Goal: Transaction & Acquisition: Subscribe to service/newsletter

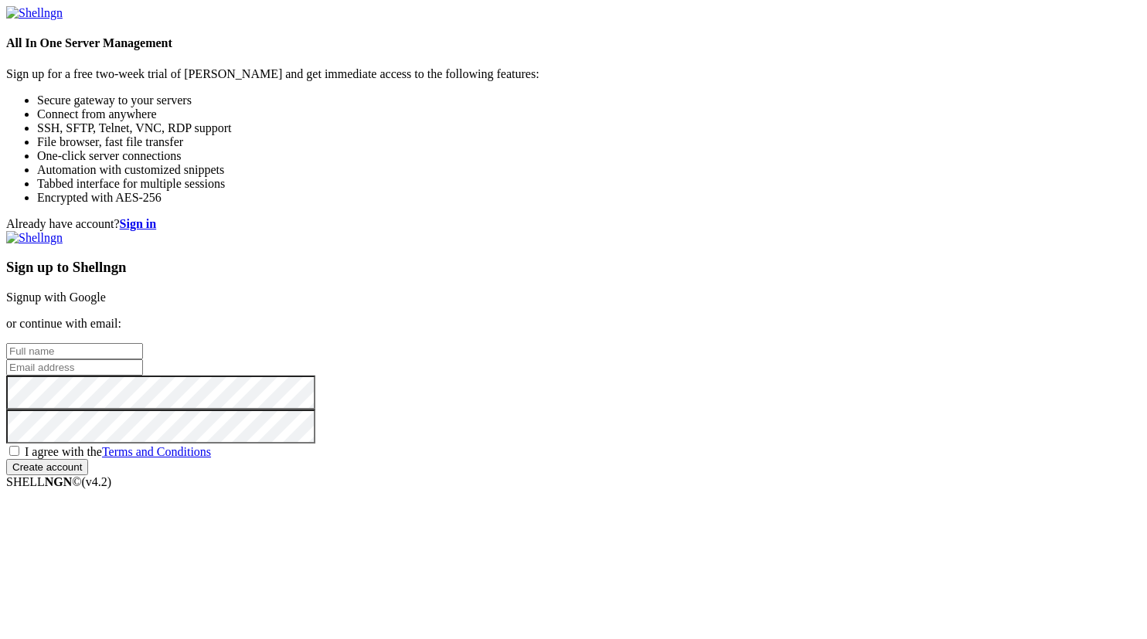
click at [143, 343] on input "text" at bounding box center [74, 351] width 137 height 16
click at [536, 266] on div "Already have account? Sign in Sign up to Shellngn Signup with Google or continu…" at bounding box center [573, 346] width 1134 height 258
click at [143, 343] on input "text" at bounding box center [74, 351] width 137 height 16
click at [143, 343] on input "[PERSON_NAME]" at bounding box center [74, 351] width 137 height 16
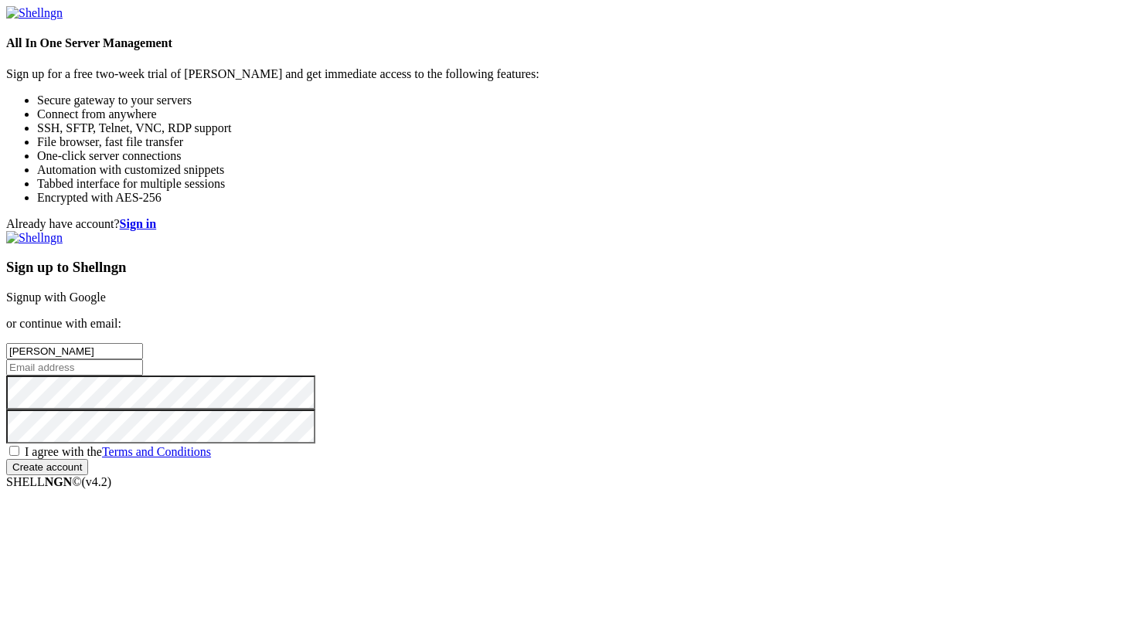
click at [143, 343] on input "[PERSON_NAME]" at bounding box center [74, 351] width 137 height 16
type input "rrr"
click at [143, 359] on input "email" at bounding box center [74, 367] width 137 height 16
type input "[EMAIL_ADDRESS][DOMAIN_NAME]"
click at [211, 445] on span "I agree with the Terms and Conditions" at bounding box center [118, 451] width 186 height 13
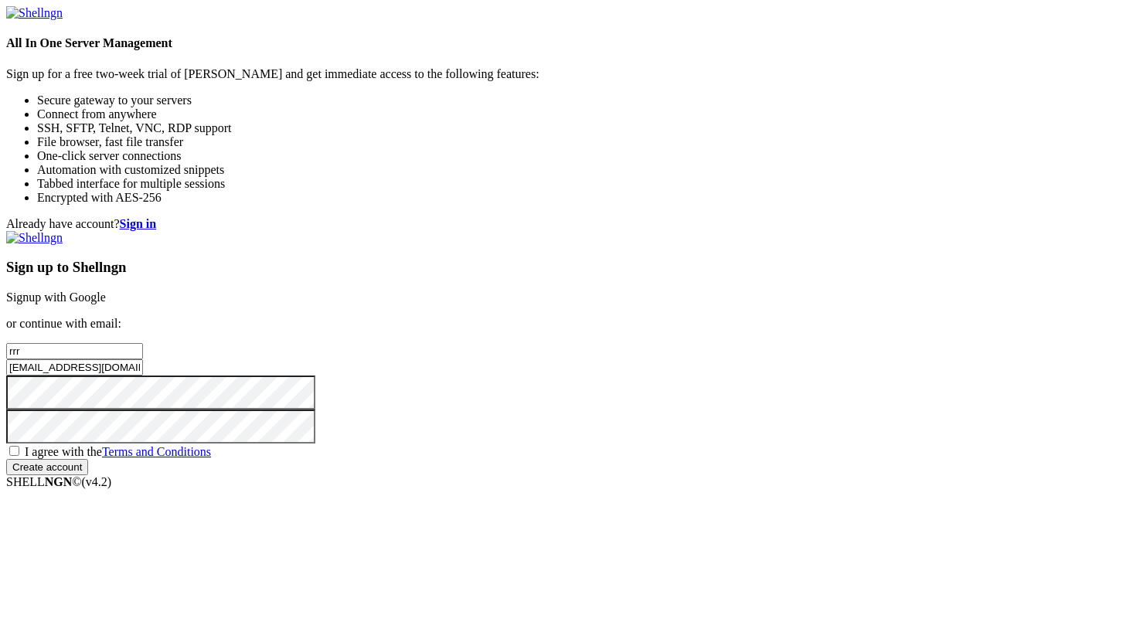
click at [19, 446] on input "I agree with the Terms and Conditions" at bounding box center [14, 451] width 10 height 10
checkbox input "true"
drag, startPoint x: 652, startPoint y: 495, endPoint x: 675, endPoint y: 506, distance: 25.2
click at [88, 475] on input "Create account" at bounding box center [47, 467] width 82 height 16
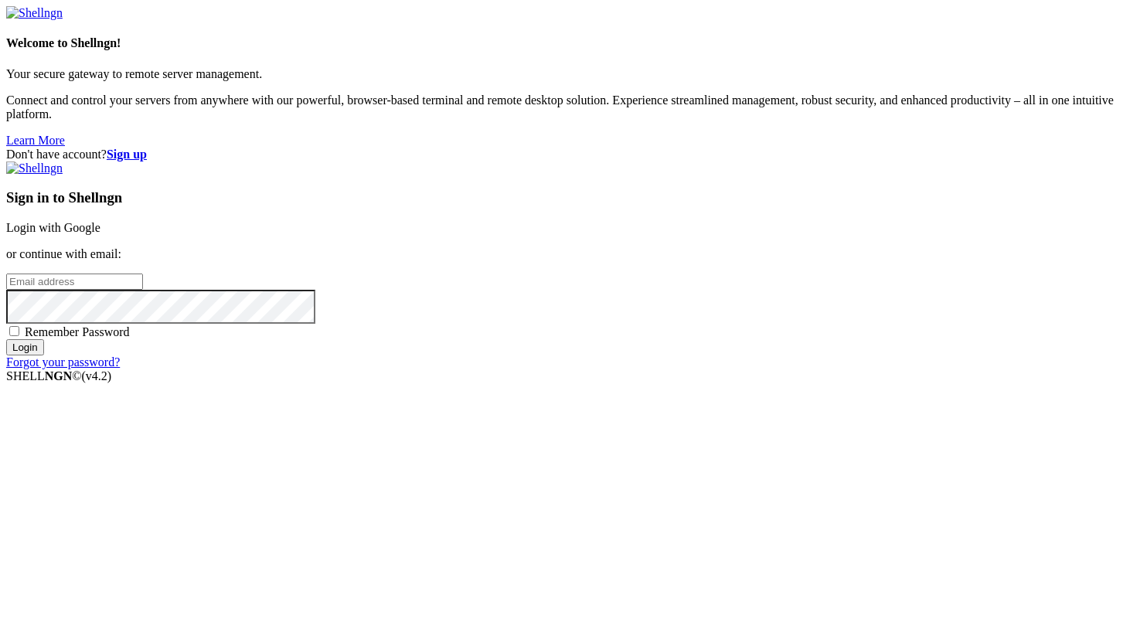
click at [143, 290] on input "email" at bounding box center [74, 282] width 137 height 16
